Goal: Task Accomplishment & Management: Complete application form

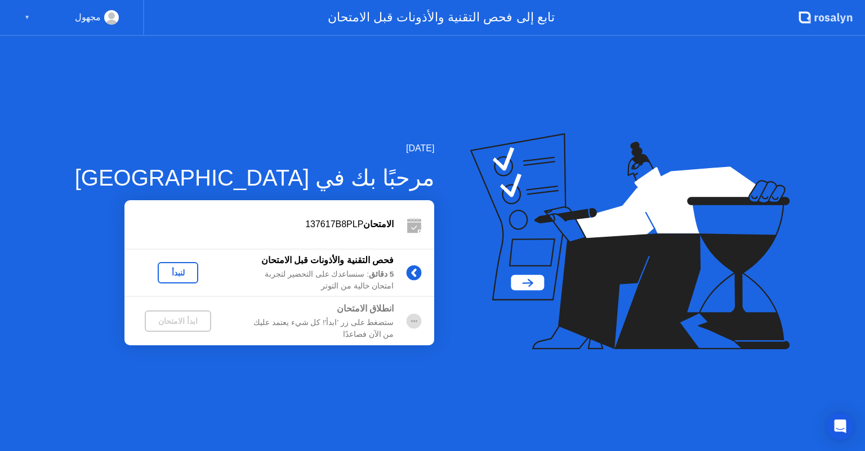
click at [162, 277] on div "لنبدأ" at bounding box center [178, 272] width 32 height 9
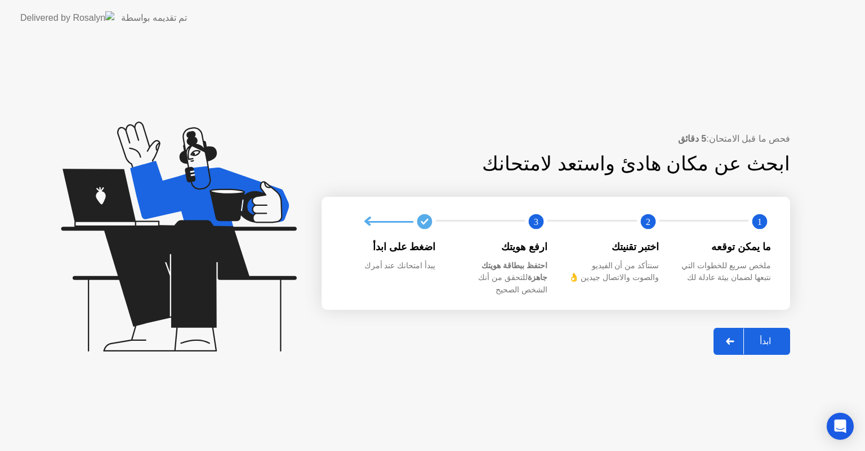
click at [778, 336] on div "ابدأ" at bounding box center [765, 341] width 43 height 11
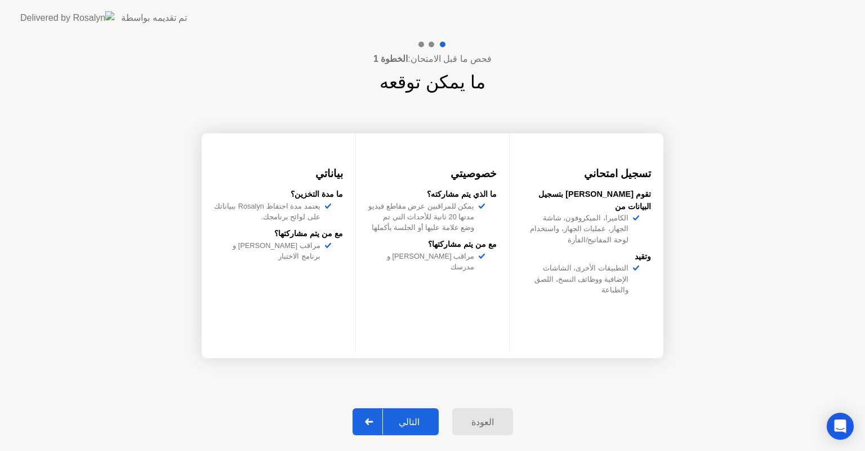
click at [417, 423] on div "التالي" at bounding box center [409, 422] width 52 height 11
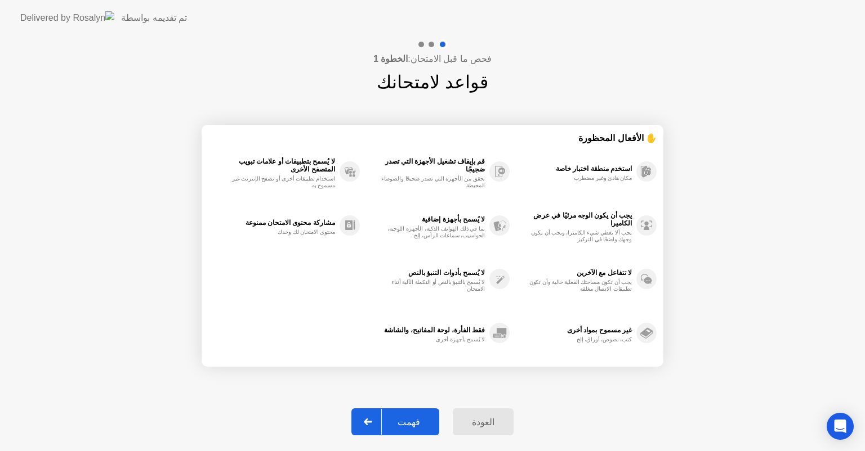
click at [417, 423] on div "فهمت" at bounding box center [409, 422] width 54 height 11
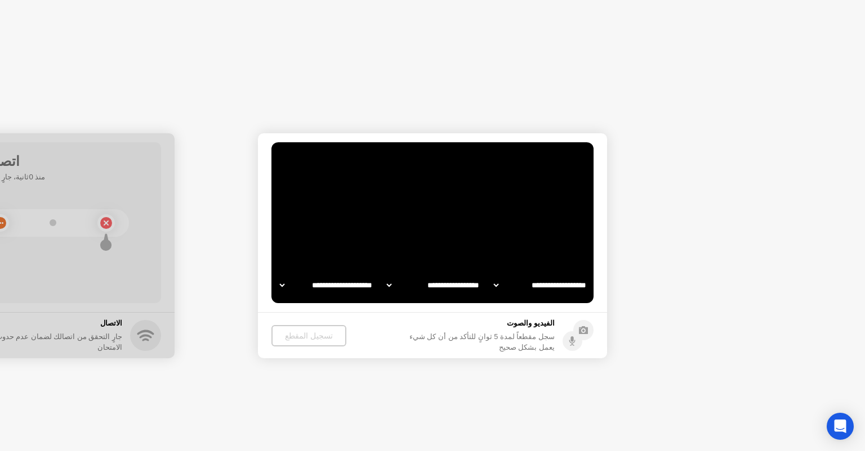
select select "**********"
select select "*******"
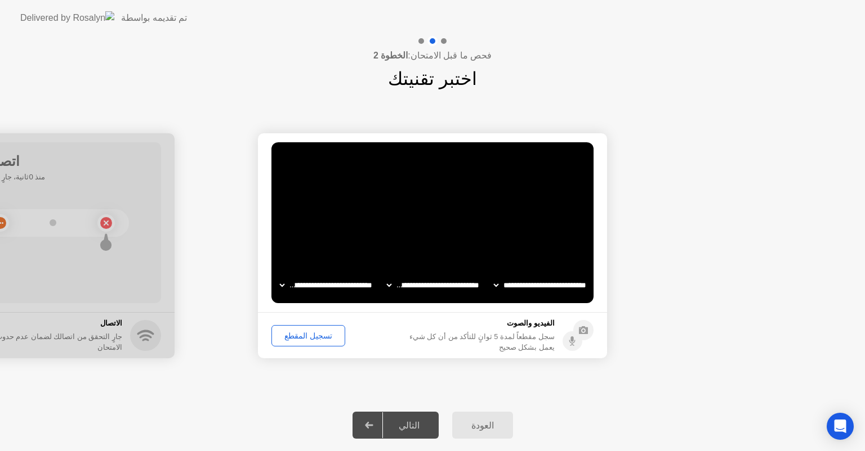
click at [316, 338] on div "تسجيل المقطع" at bounding box center [308, 336] width 66 height 9
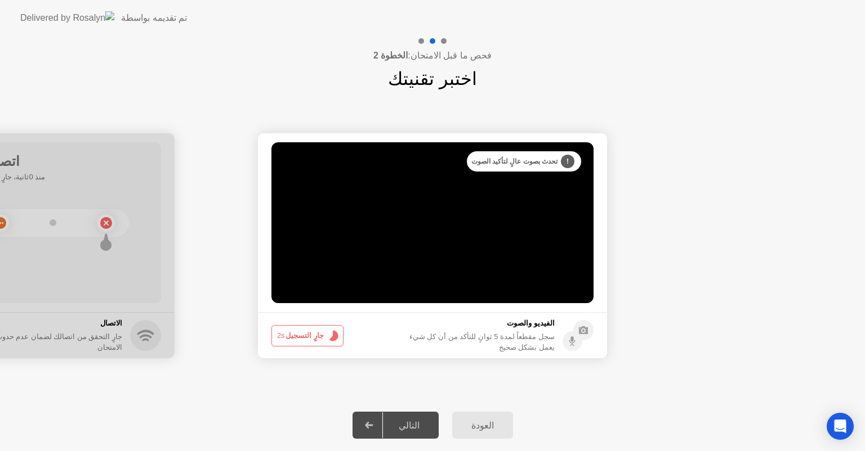
click at [320, 340] on button "جارٍ التسجيل 2s" at bounding box center [307, 335] width 72 height 21
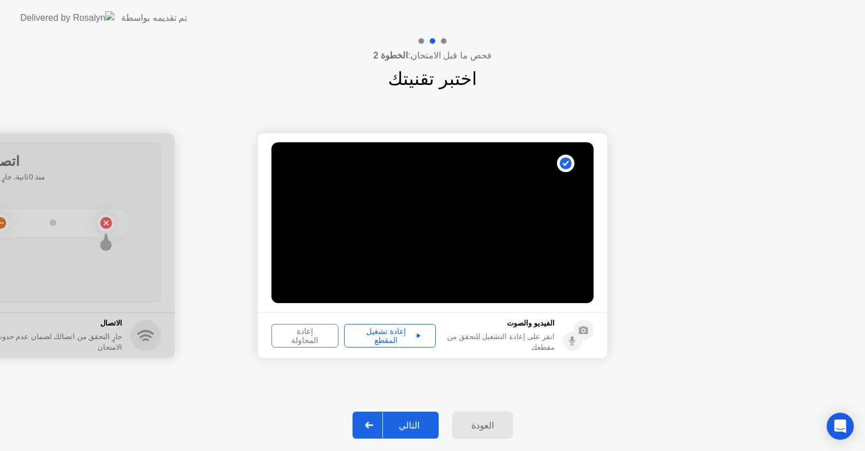
click at [320, 340] on div "إعادة المحاولة" at bounding box center [304, 336] width 59 height 18
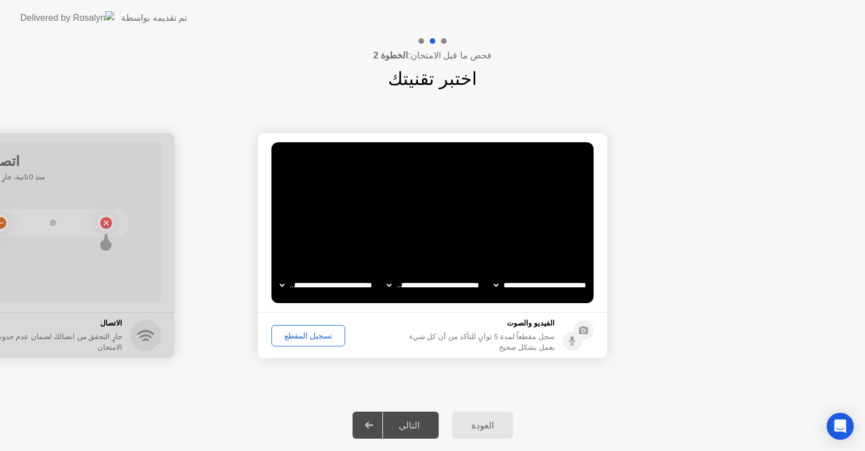
click at [316, 336] on div "تسجيل المقطع" at bounding box center [308, 336] width 66 height 9
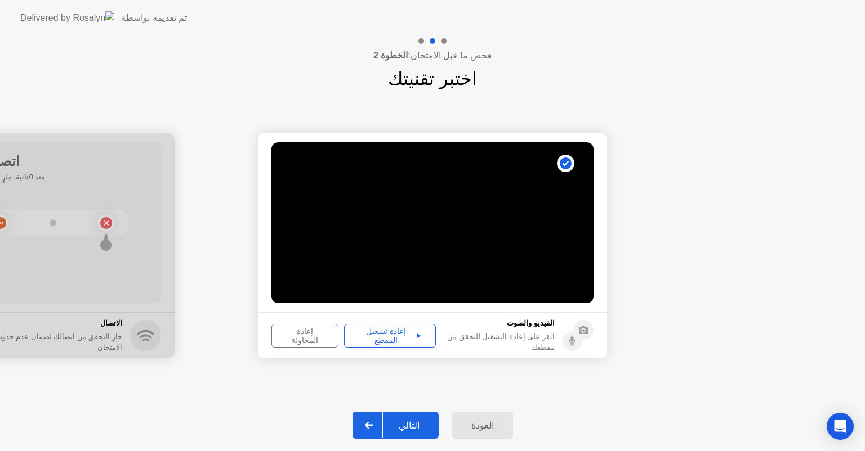
click at [457, 245] on video at bounding box center [432, 222] width 322 height 161
click at [418, 335] on div "إعادة تشغيل المقطع" at bounding box center [390, 336] width 84 height 18
click at [306, 334] on div "إعادة المحاولة" at bounding box center [304, 336] width 59 height 18
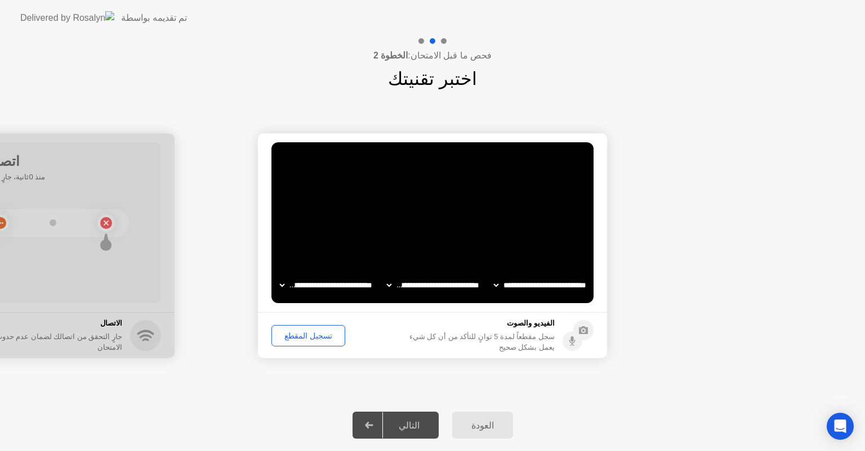
click at [310, 338] on div "تسجيل المقطع" at bounding box center [308, 336] width 66 height 9
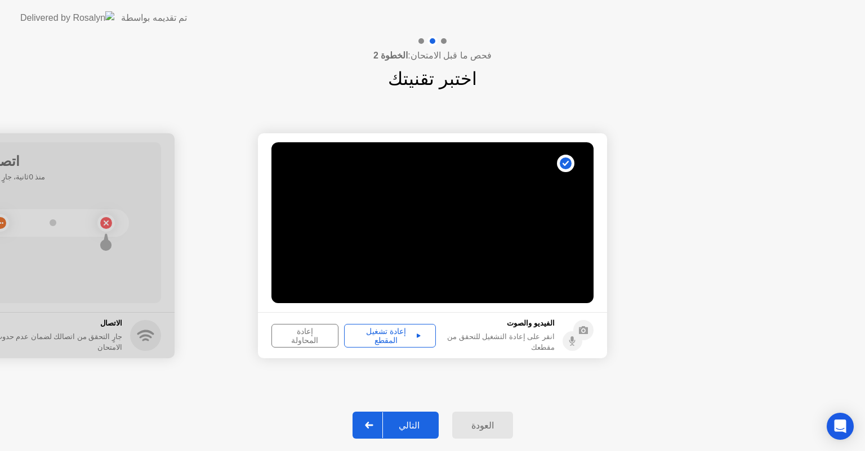
click at [372, 340] on div "إعادة تشغيل المقطع" at bounding box center [390, 336] width 84 height 18
click at [411, 420] on div "التالي" at bounding box center [409, 425] width 52 height 11
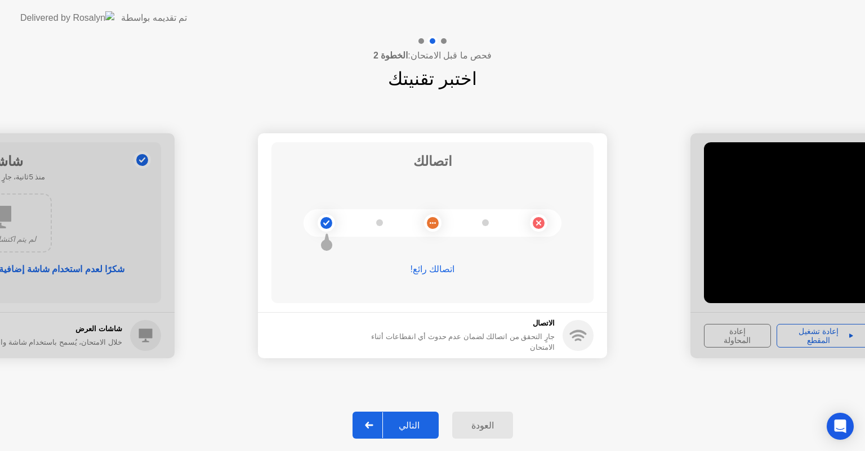
click at [408, 424] on div "التالي" at bounding box center [409, 425] width 52 height 11
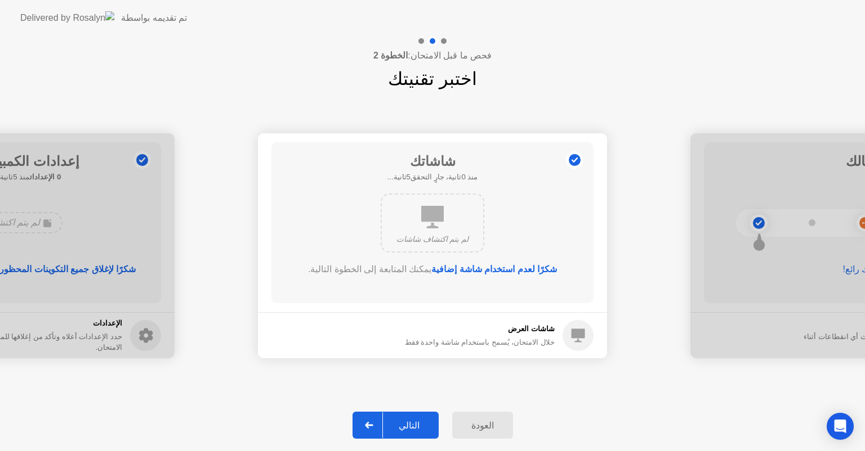
click at [412, 428] on div "التالي" at bounding box center [409, 425] width 52 height 11
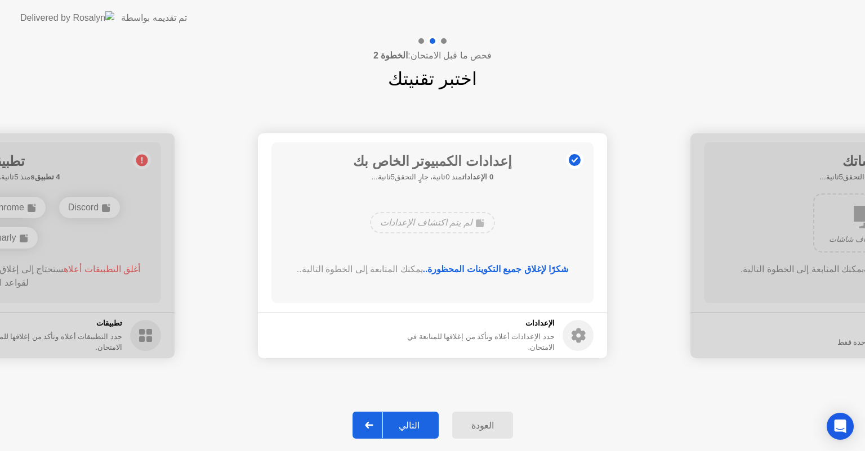
click at [410, 427] on div "التالي" at bounding box center [409, 425] width 52 height 11
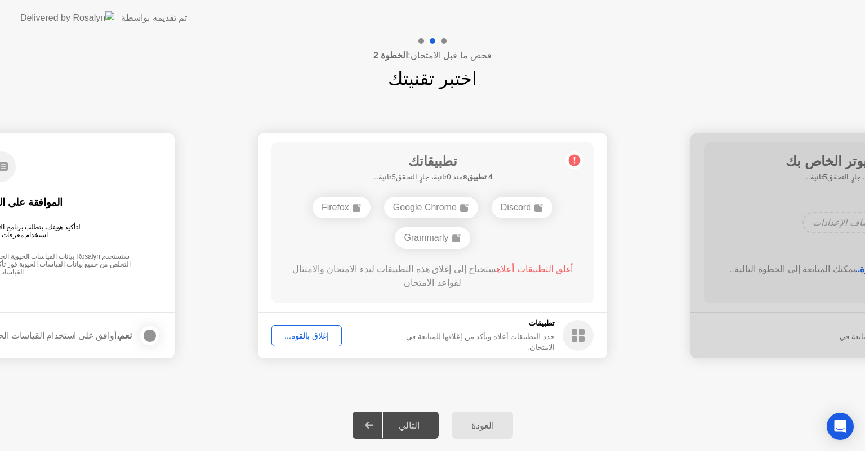
click at [307, 338] on div "إغلاق بالقوة..." at bounding box center [306, 336] width 62 height 9
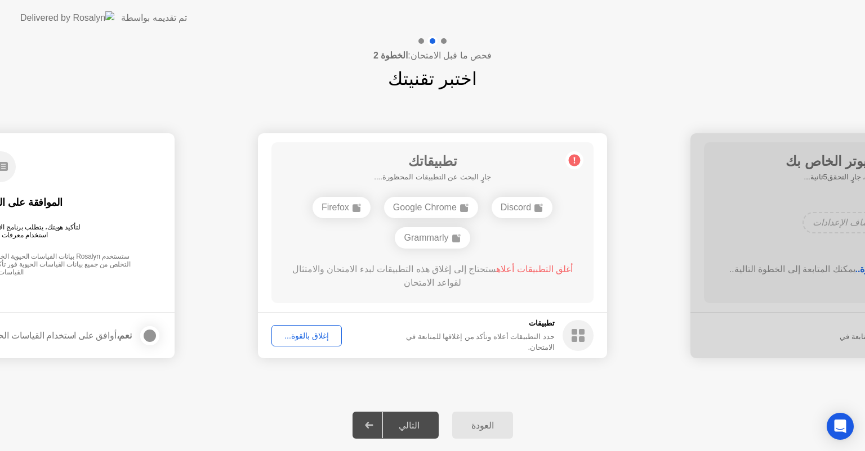
click at [317, 336] on div "إغلاق بالقوة..." at bounding box center [306, 336] width 62 height 9
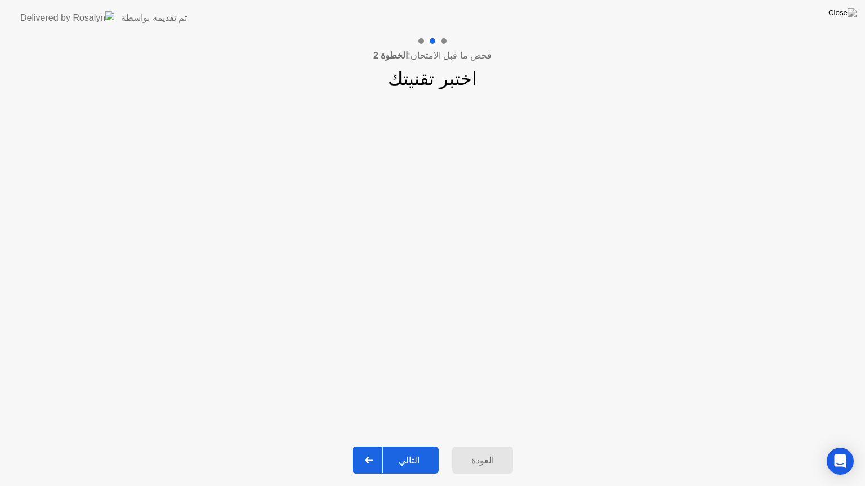
click at [401, 451] on div "التالي" at bounding box center [409, 460] width 52 height 11
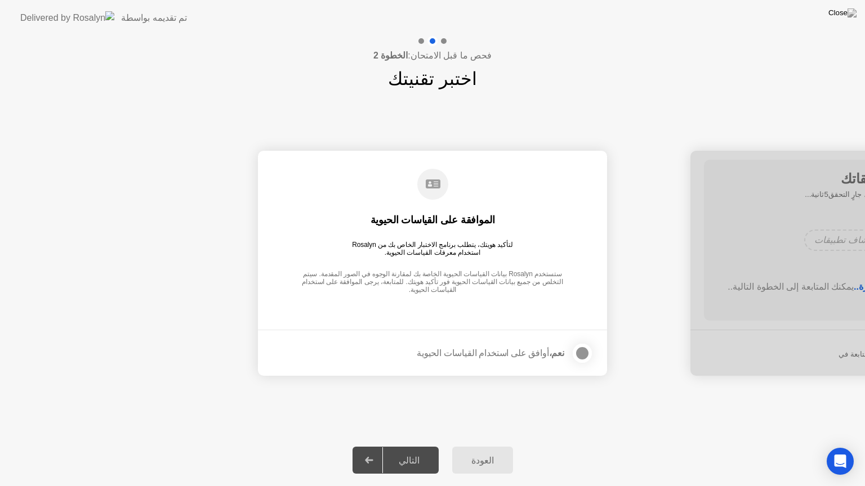
click at [580, 354] on div at bounding box center [582, 354] width 14 height 14
click at [414, 451] on div "التالي" at bounding box center [409, 460] width 52 height 11
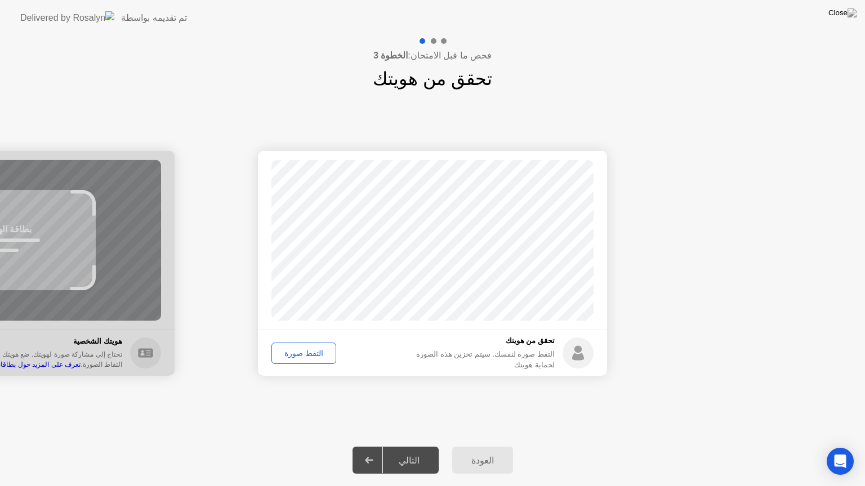
click at [298, 353] on div "التقط صورة" at bounding box center [303, 353] width 57 height 9
click at [419, 451] on div "التالي" at bounding box center [409, 460] width 52 height 11
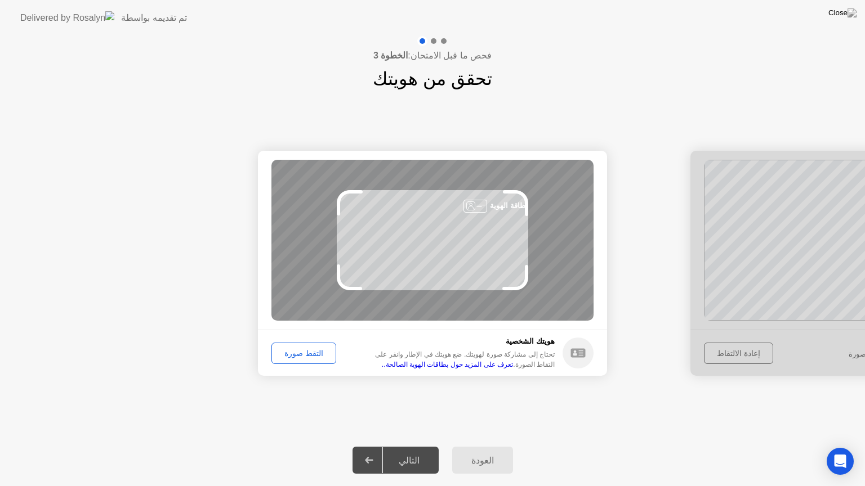
click at [312, 351] on div "التقط صورة" at bounding box center [303, 353] width 57 height 9
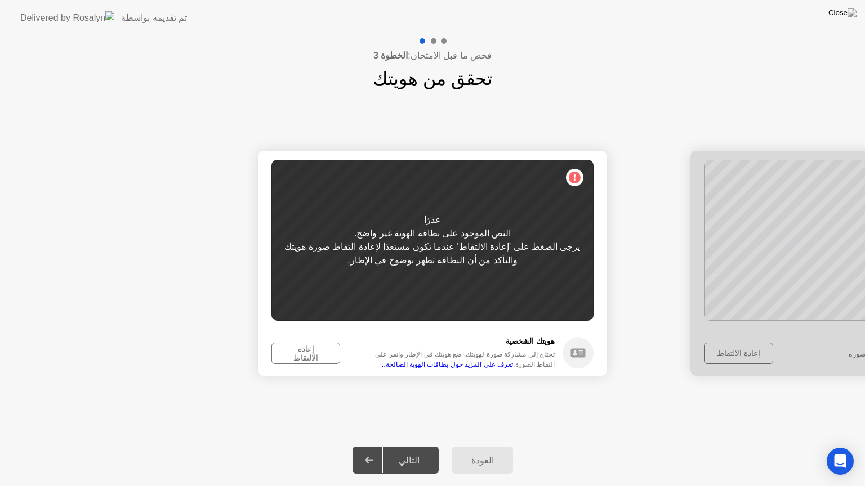
click at [312, 351] on div "إعادة الالتقاط" at bounding box center [305, 353] width 61 height 18
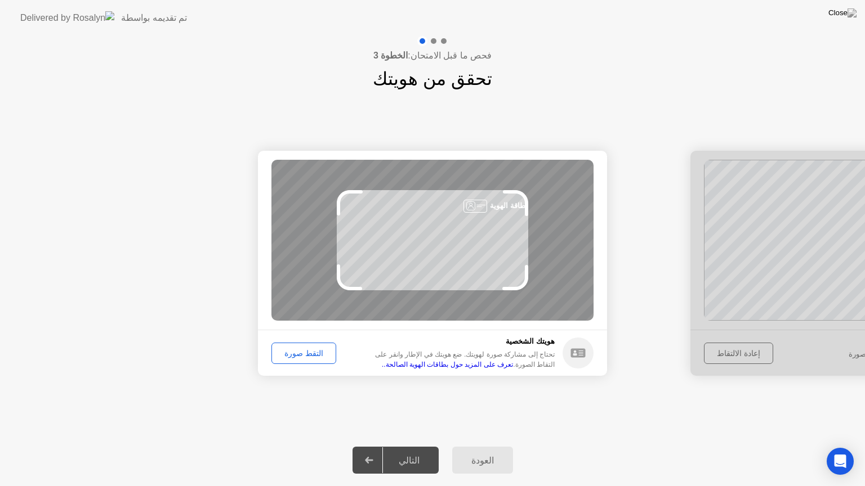
click at [311, 352] on div "التقط صورة" at bounding box center [303, 353] width 57 height 9
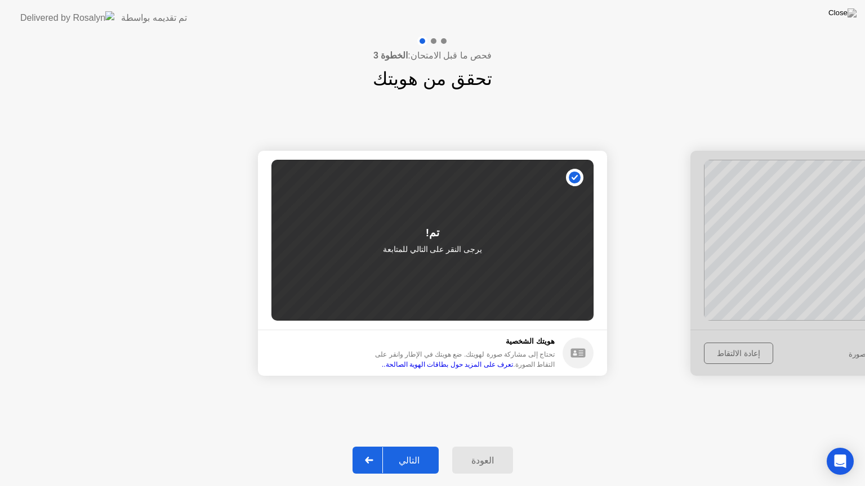
click at [424, 451] on div "التالي" at bounding box center [409, 460] width 52 height 11
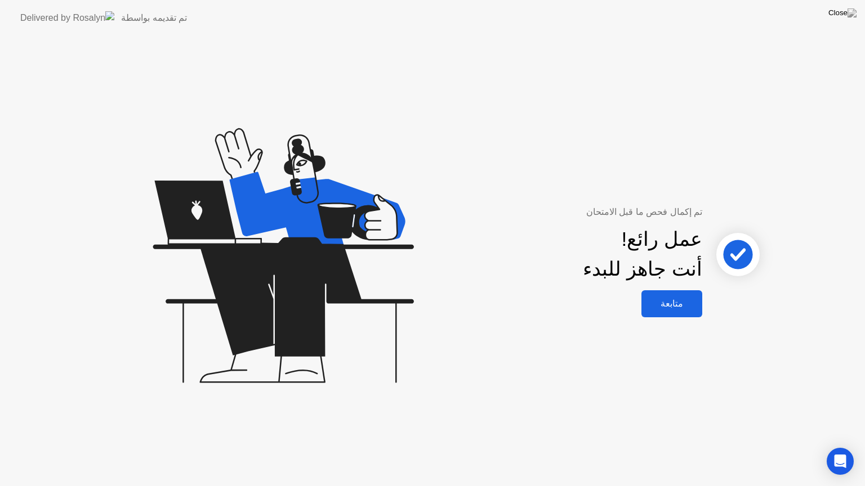
click at [681, 305] on div "متابعة" at bounding box center [672, 303] width 54 height 11
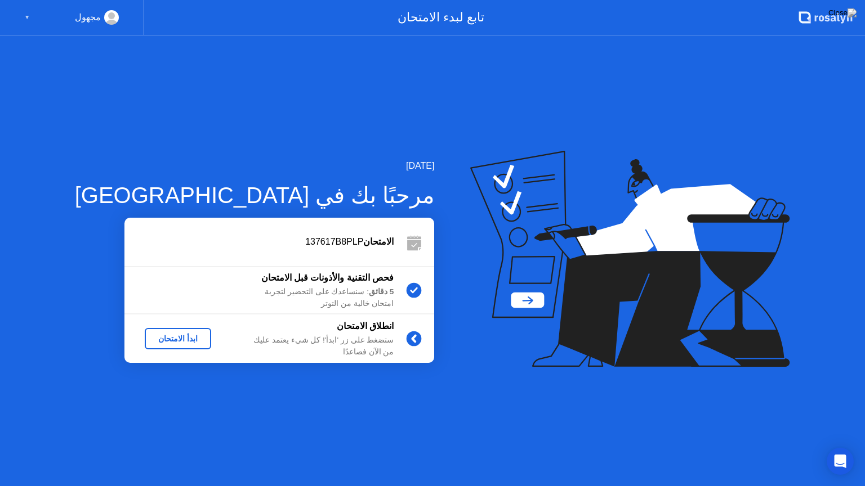
click at [153, 343] on div "ابدأ الامتحان" at bounding box center [177, 338] width 57 height 9
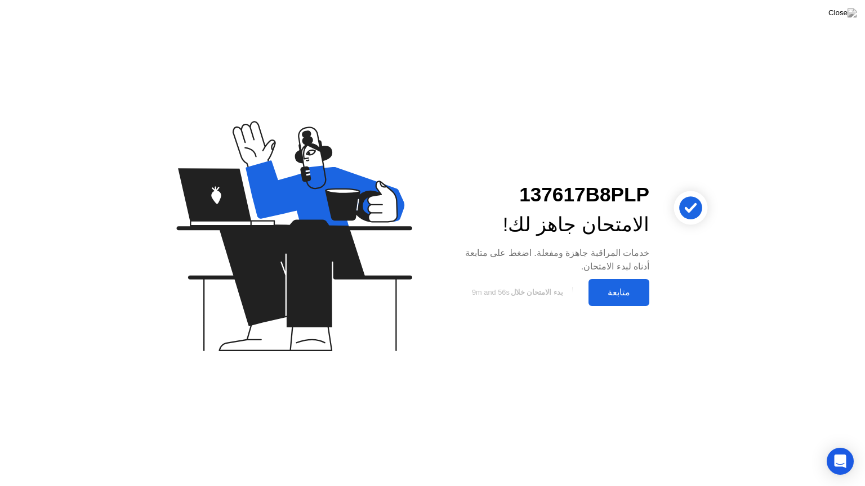
click at [610, 297] on div "متابعة" at bounding box center [619, 292] width 54 height 11
